Goal: Task Accomplishment & Management: Manage account settings

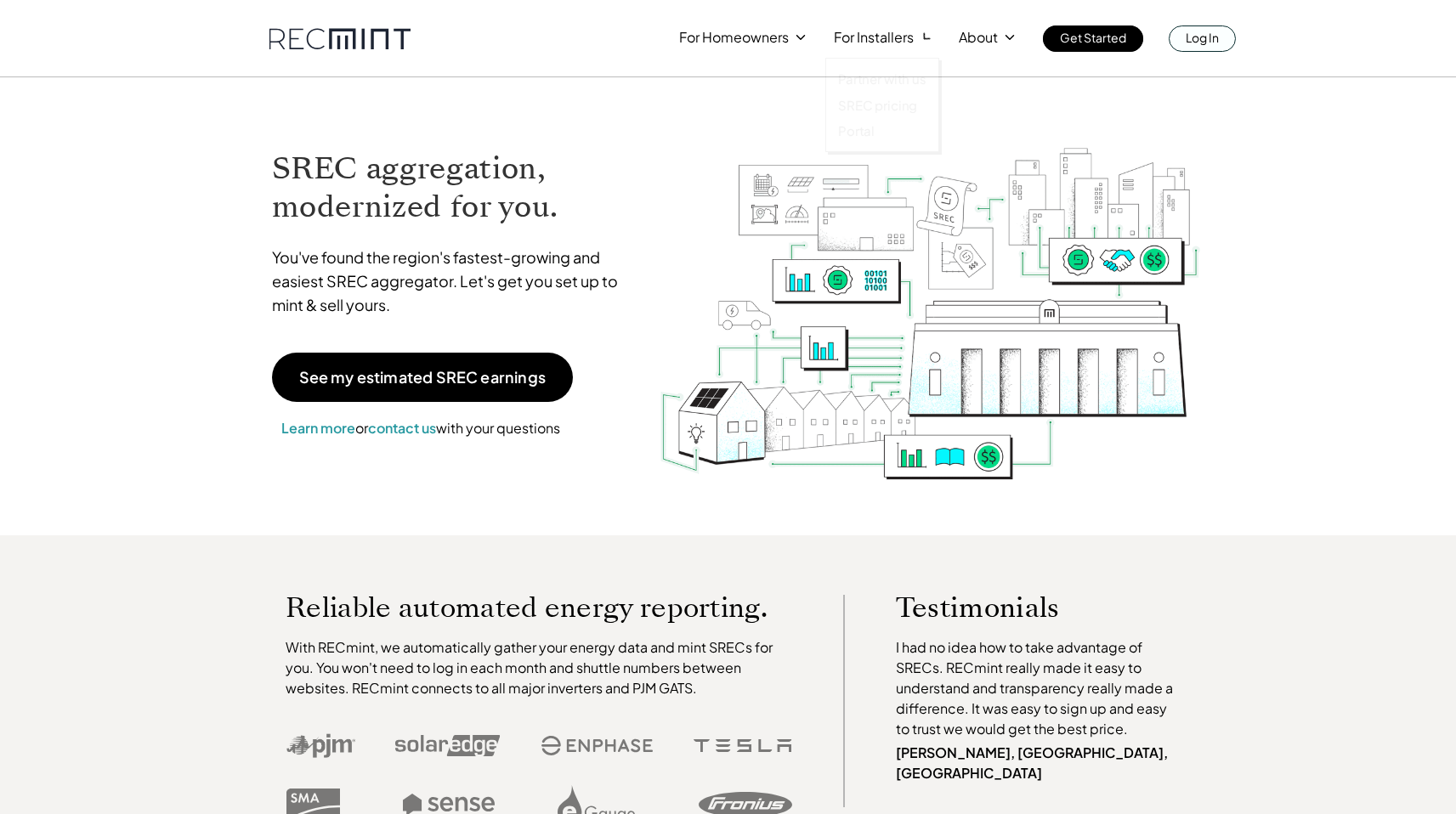
click at [1223, 33] on link "Log In" at bounding box center [1203, 38] width 67 height 26
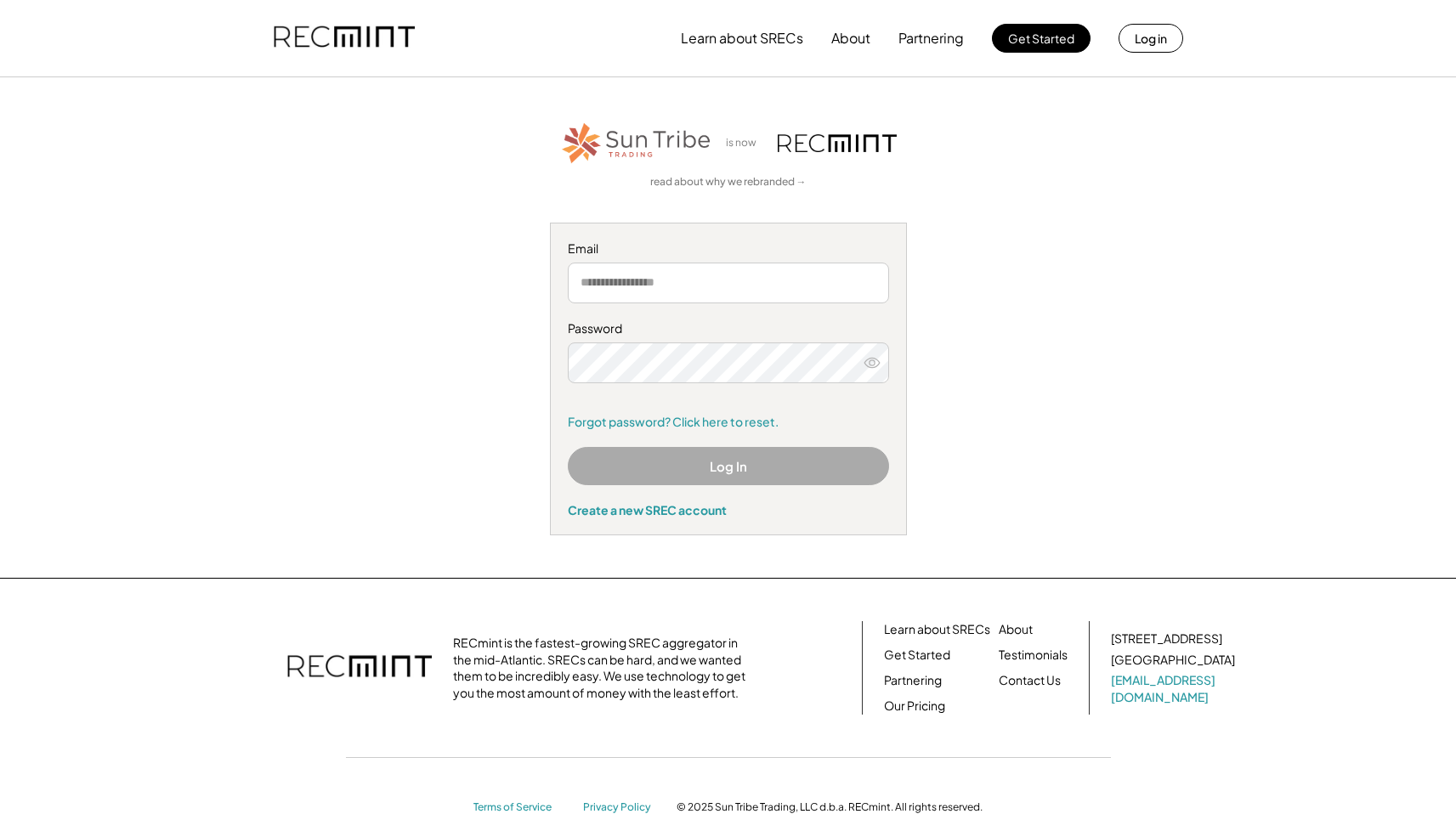
click at [673, 272] on input "email" at bounding box center [729, 283] width 322 height 41
